Goal: Transaction & Acquisition: Purchase product/service

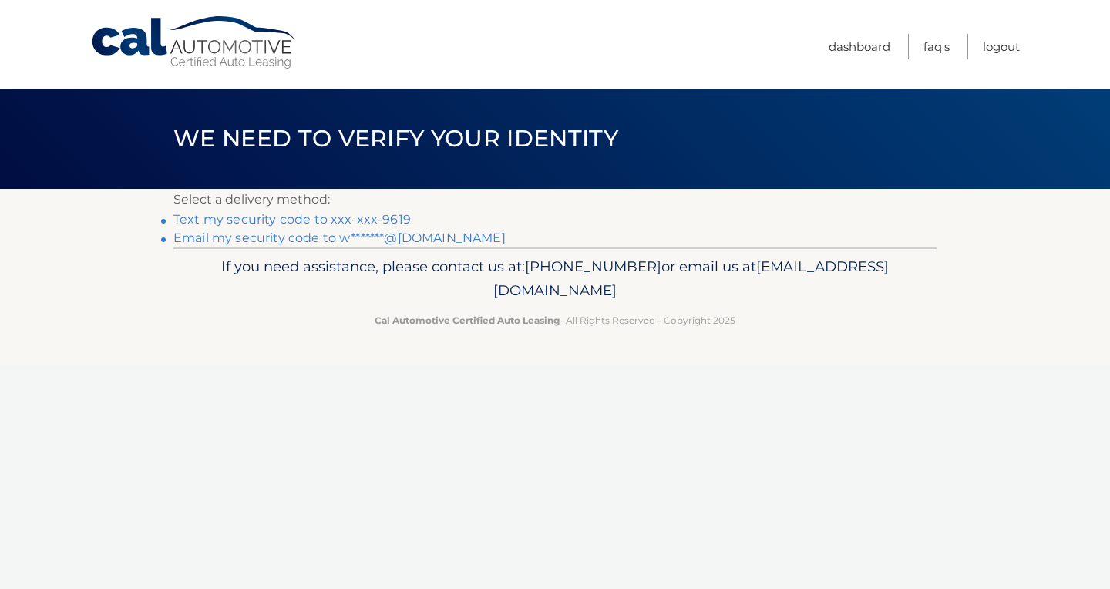
click at [379, 220] on link "Text my security code to xxx-xxx-9619" at bounding box center [291, 219] width 237 height 15
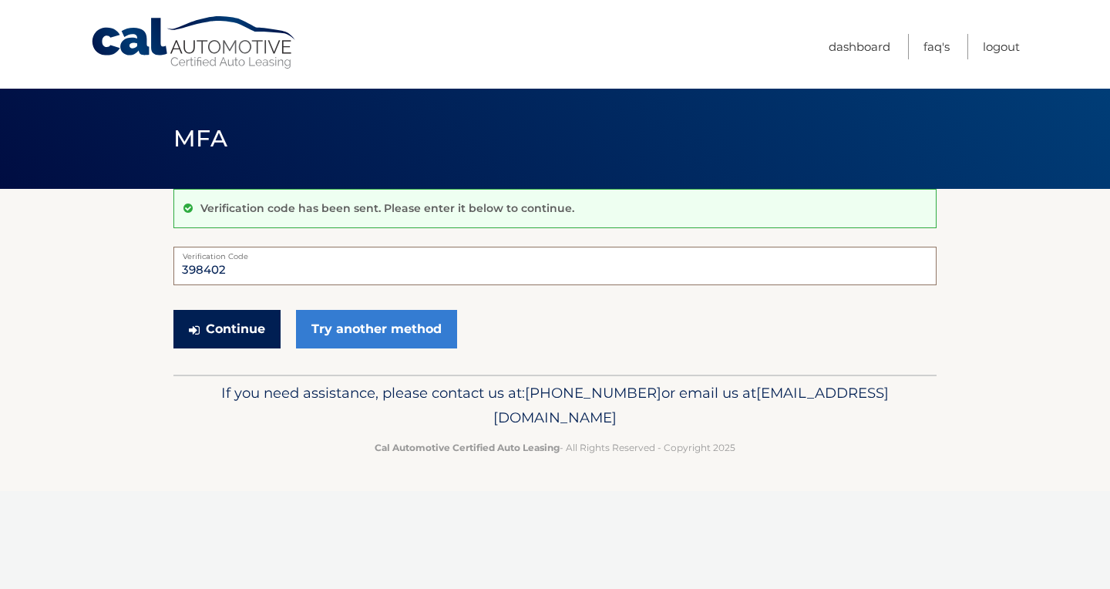
type input "398402"
click at [233, 335] on button "Continue" at bounding box center [226, 329] width 107 height 39
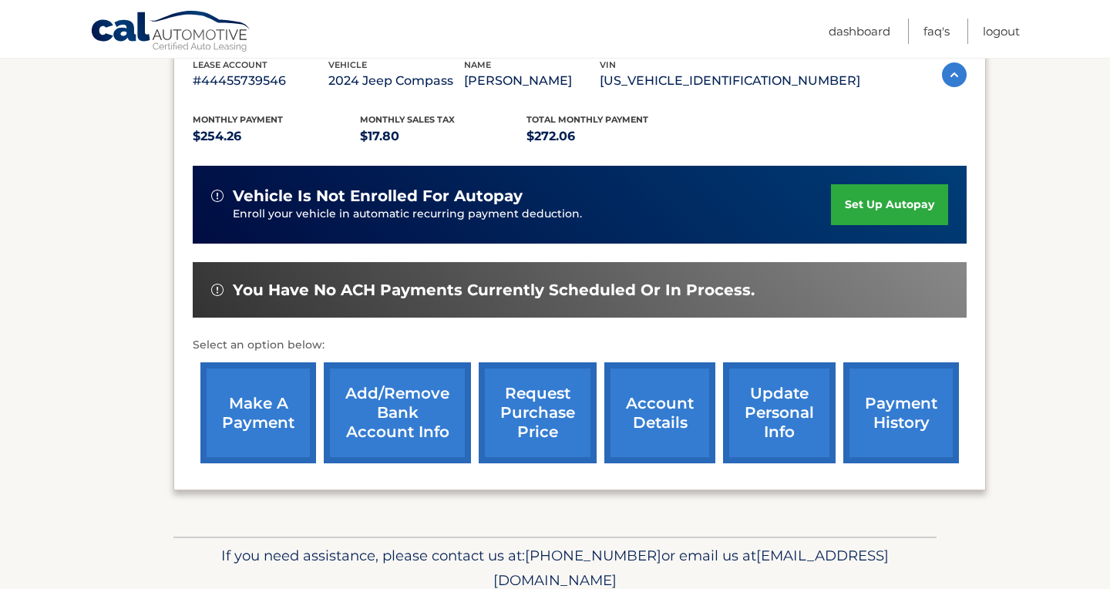
scroll to position [318, 0]
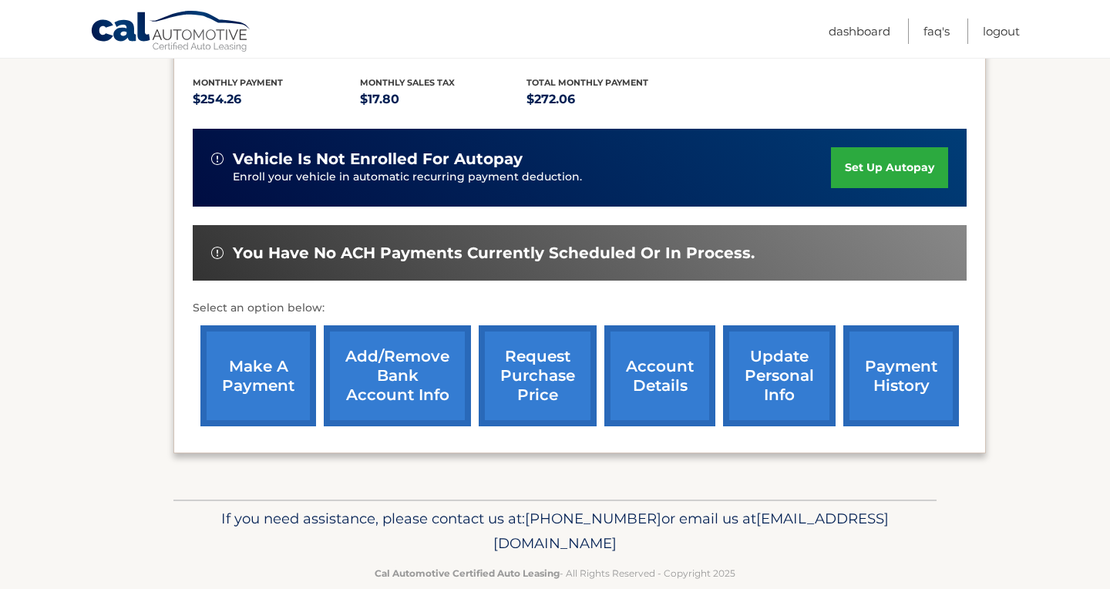
click at [255, 375] on link "make a payment" at bounding box center [258, 375] width 116 height 101
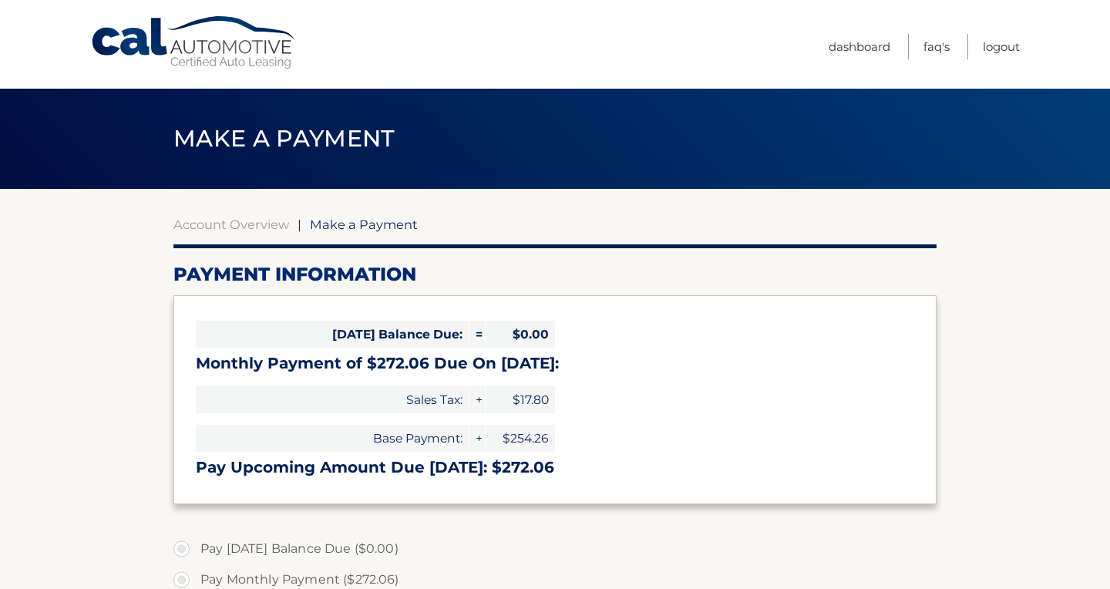
select select "YTk1ZDM2N2ItZTFjOC00NDYzLWE0MGEtYzE3OWVhMDM4ZjIx"
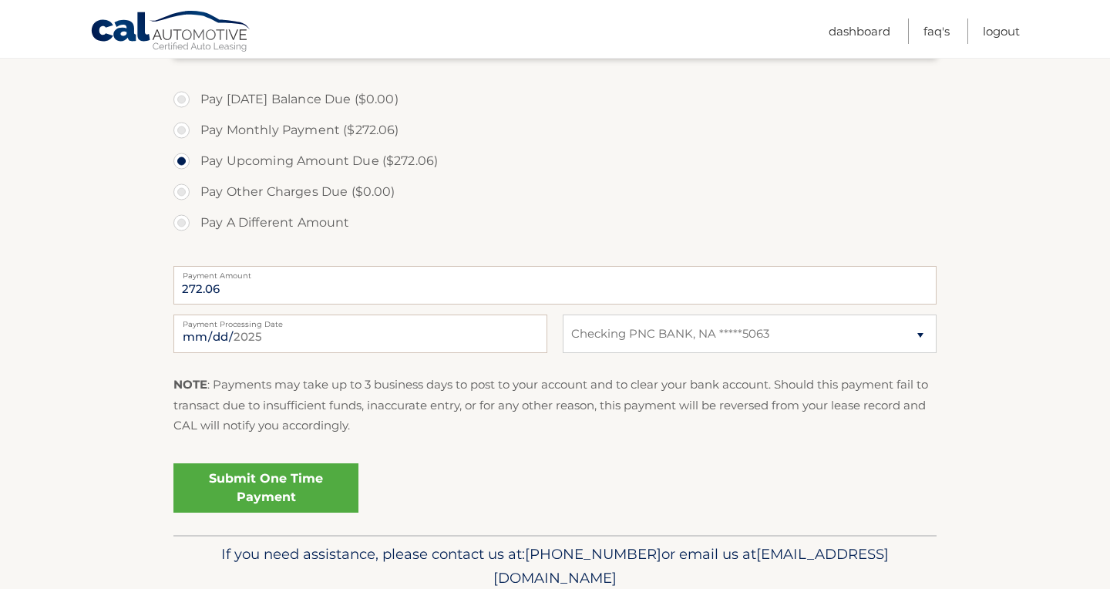
scroll to position [456, 0]
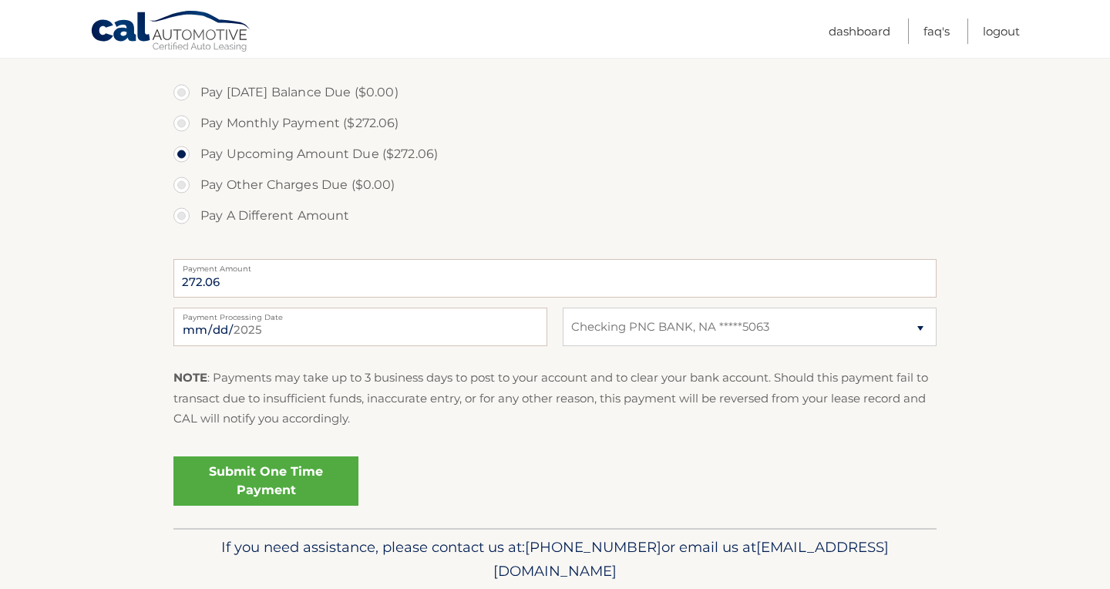
click at [259, 485] on link "Submit One Time Payment" at bounding box center [265, 480] width 185 height 49
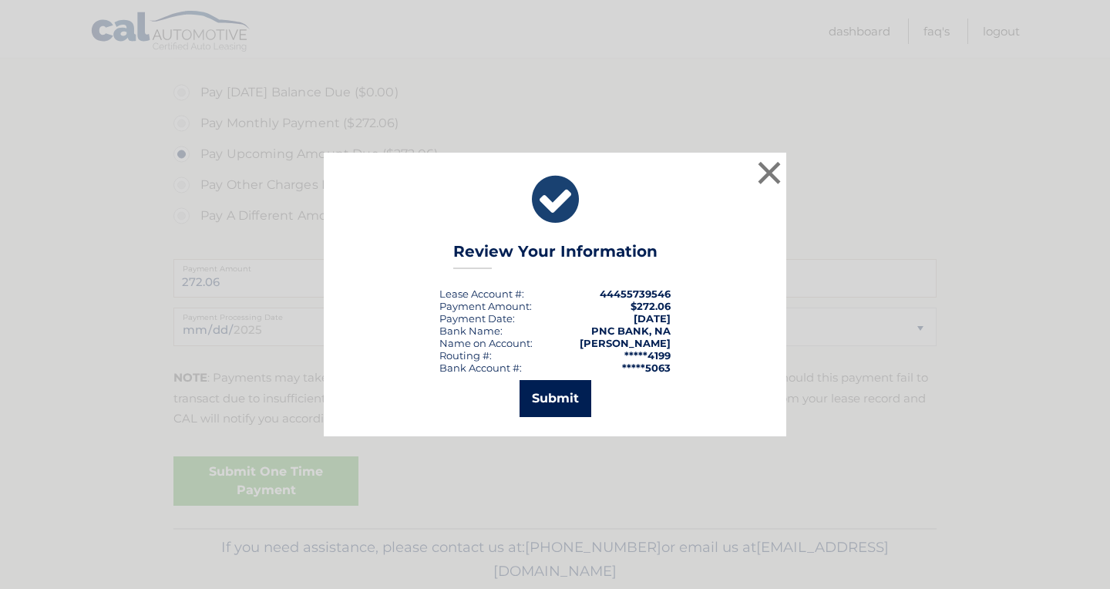
click at [563, 398] on button "Submit" at bounding box center [556, 398] width 72 height 37
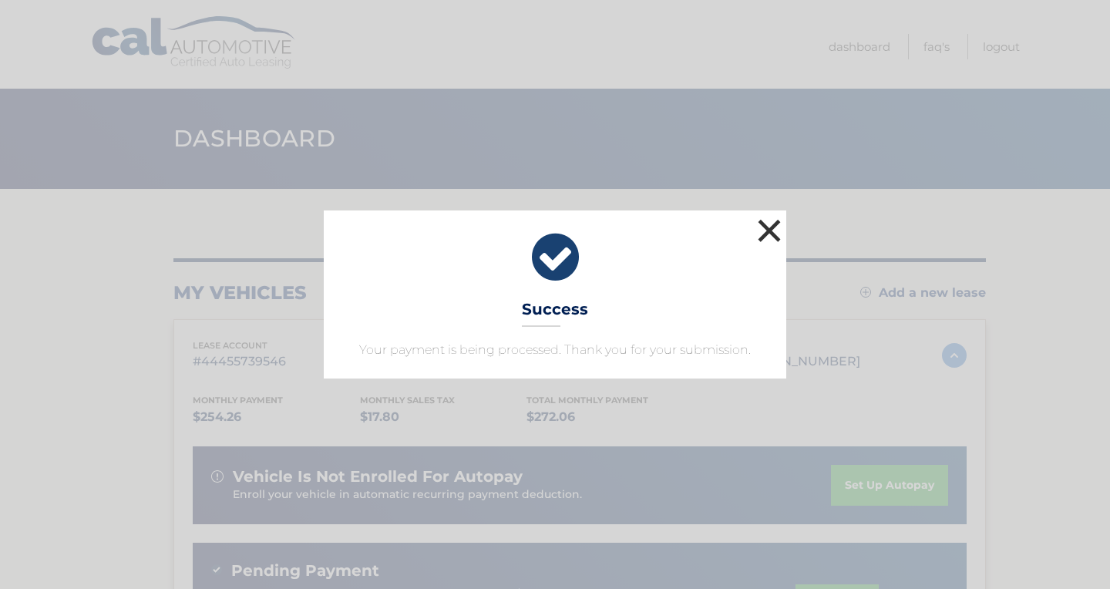
click at [769, 227] on button "×" at bounding box center [769, 230] width 31 height 31
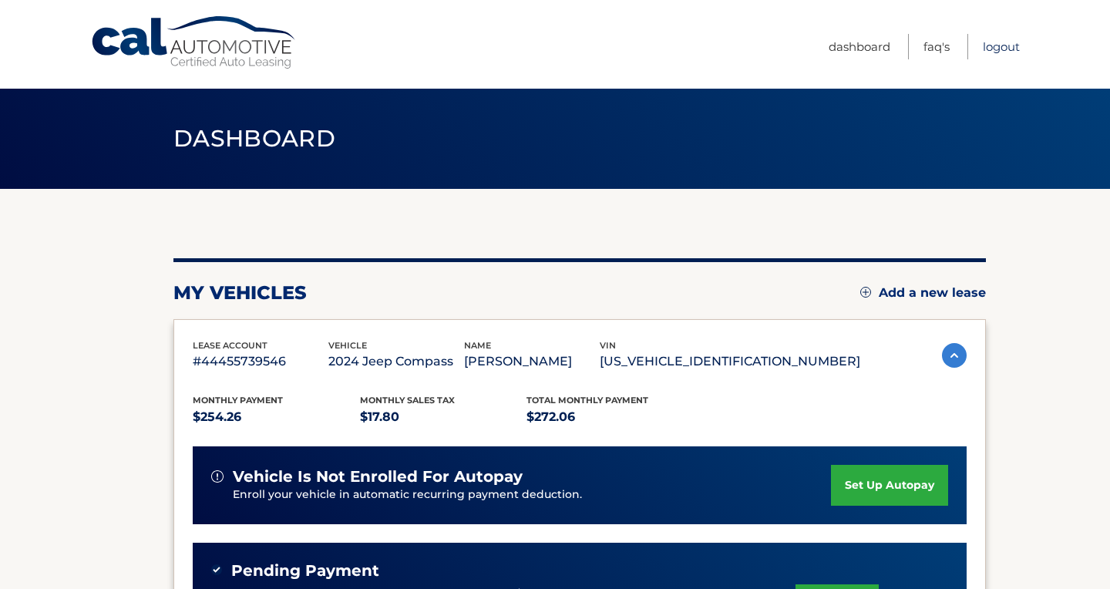
click at [997, 49] on link "Logout" at bounding box center [1001, 46] width 37 height 25
